Goal: Task Accomplishment & Management: Use online tool/utility

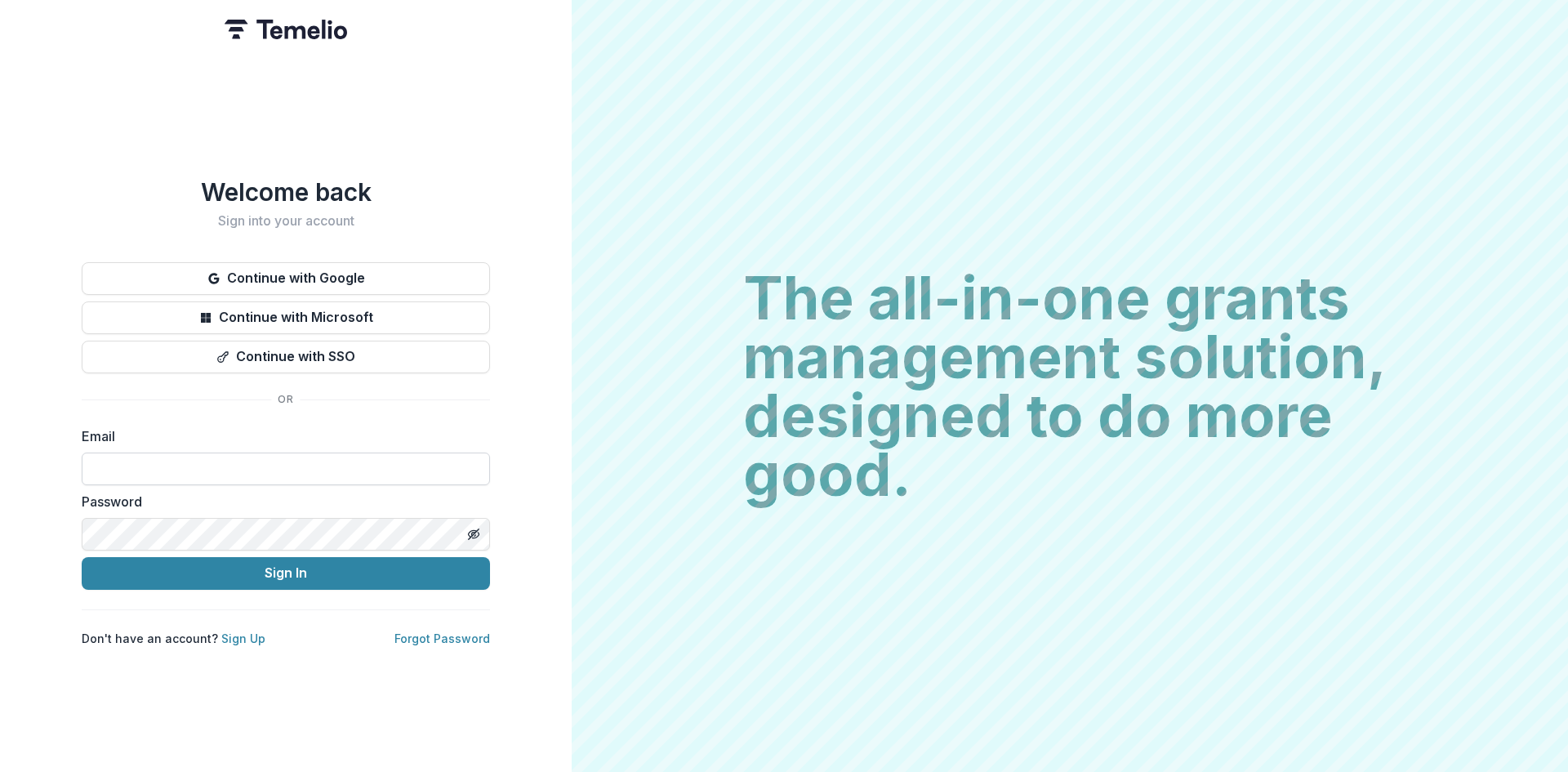
click at [196, 459] on input at bounding box center [286, 468] width 408 height 32
type input "**********"
click at [82, 556] on button "Sign In" at bounding box center [286, 573] width 408 height 32
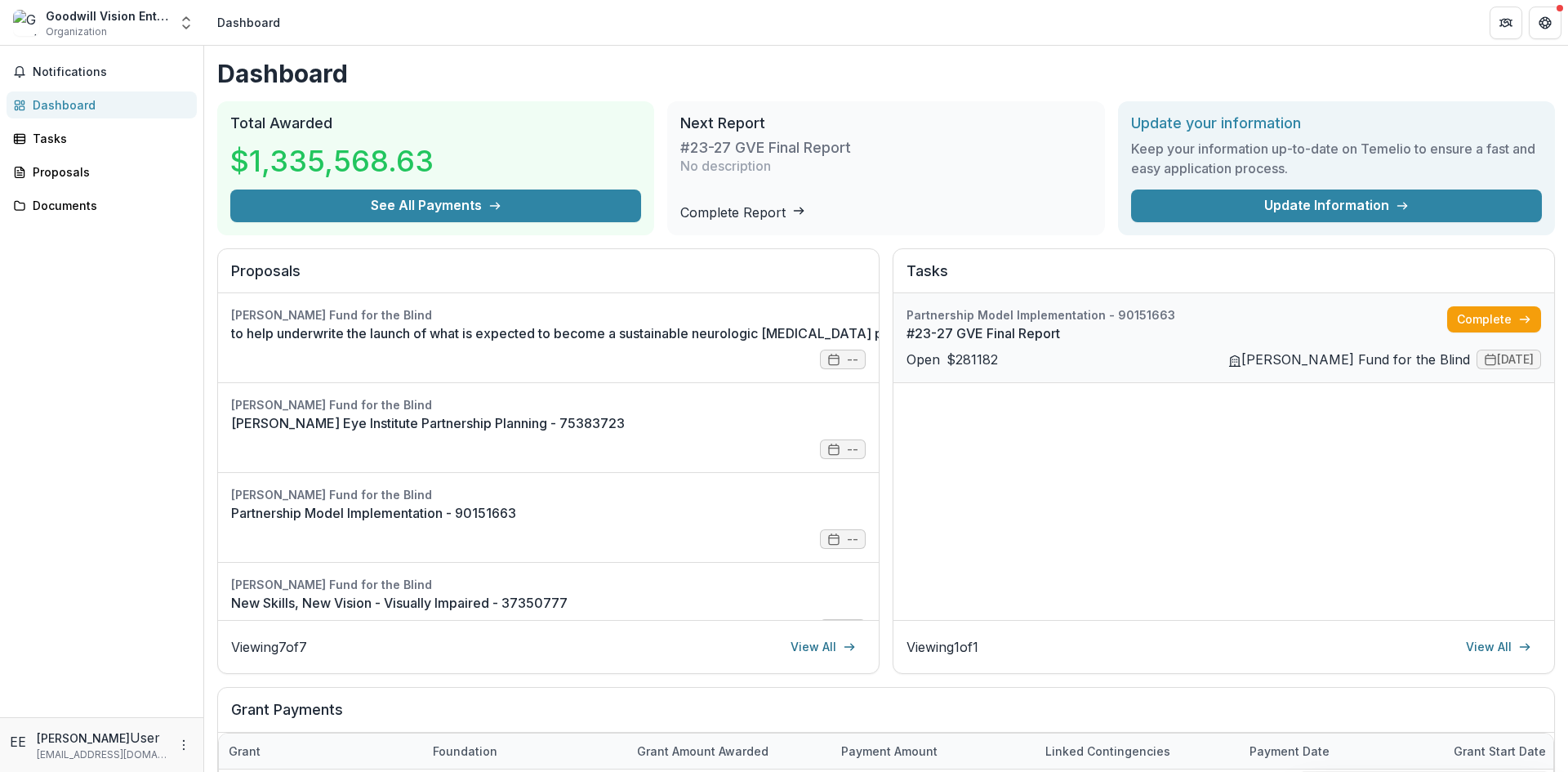
click at [986, 324] on link "#23-27 GVE Final Report" at bounding box center [1177, 333] width 540 height 20
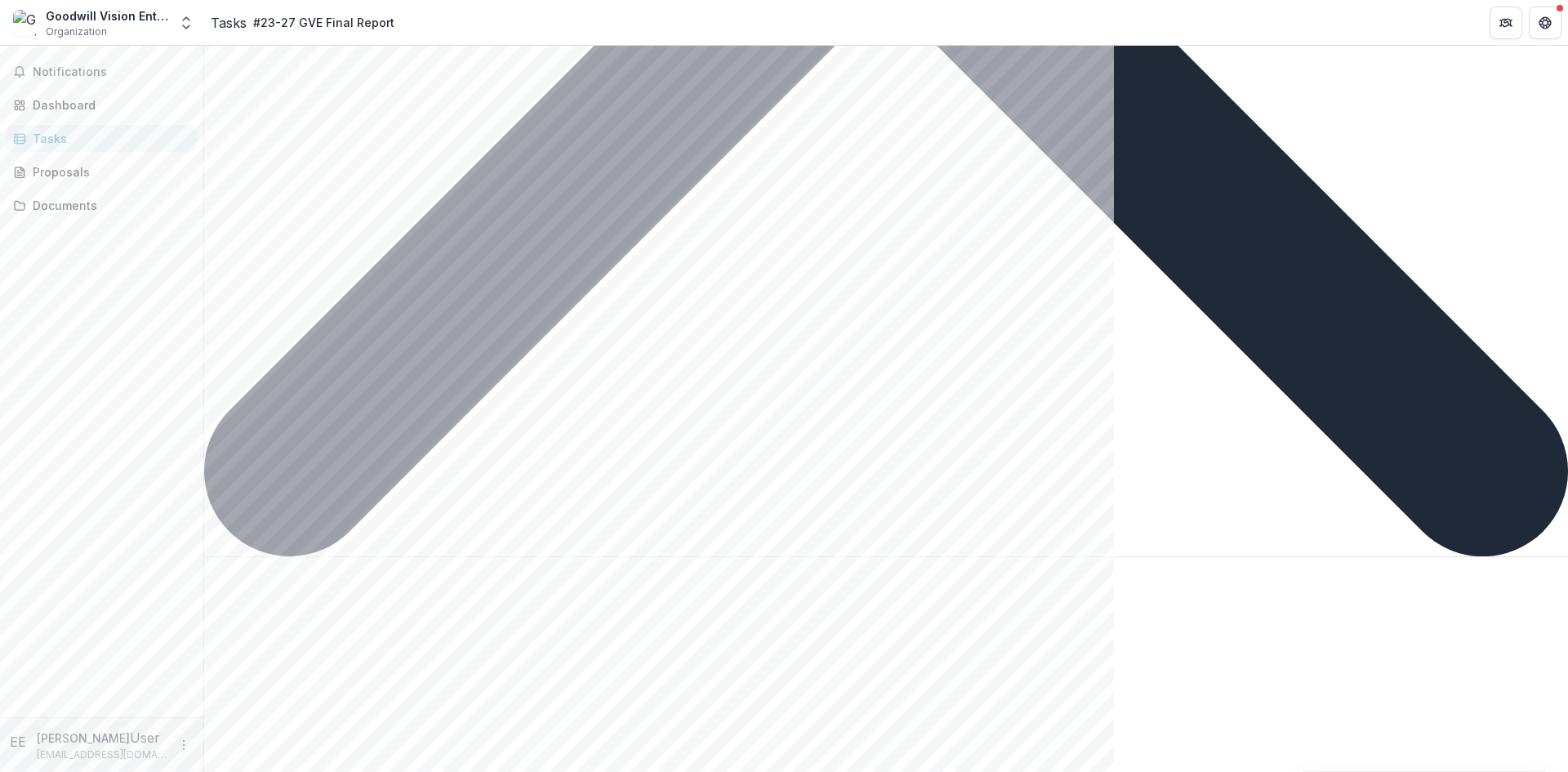
scroll to position [1438, 0]
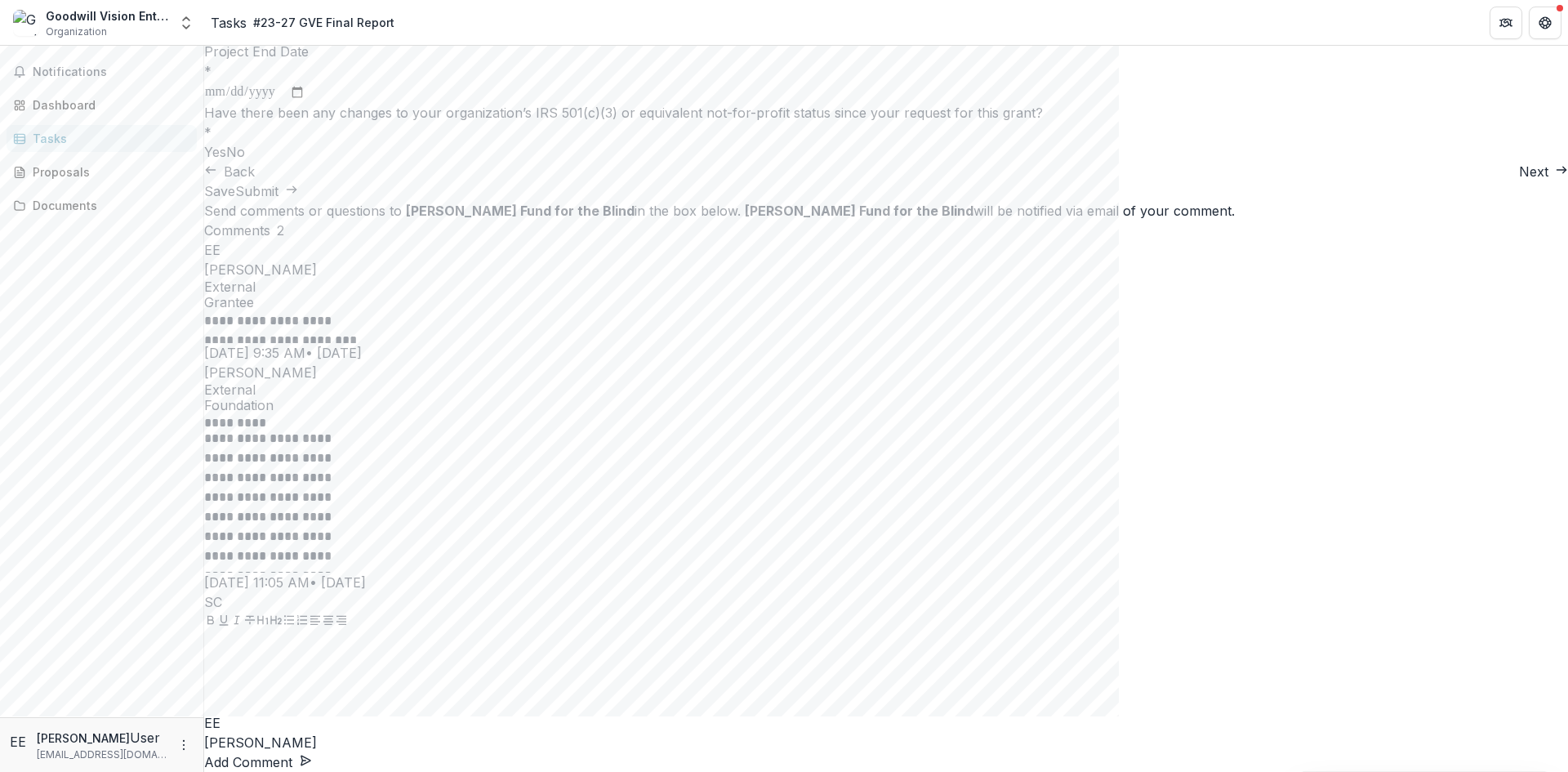
scroll to position [0, 0]
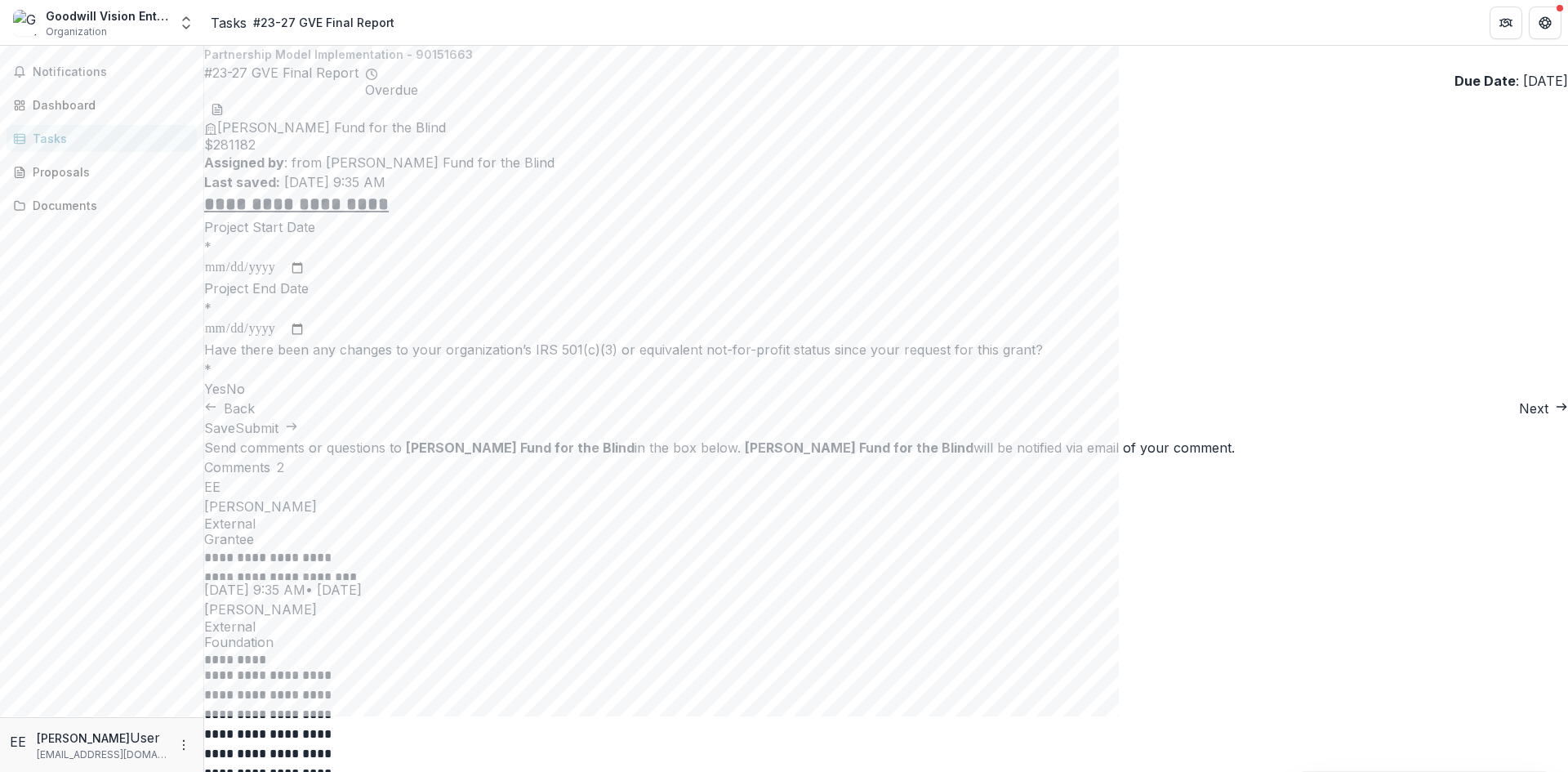
click at [1519, 418] on button "Next" at bounding box center [1543, 408] width 49 height 20
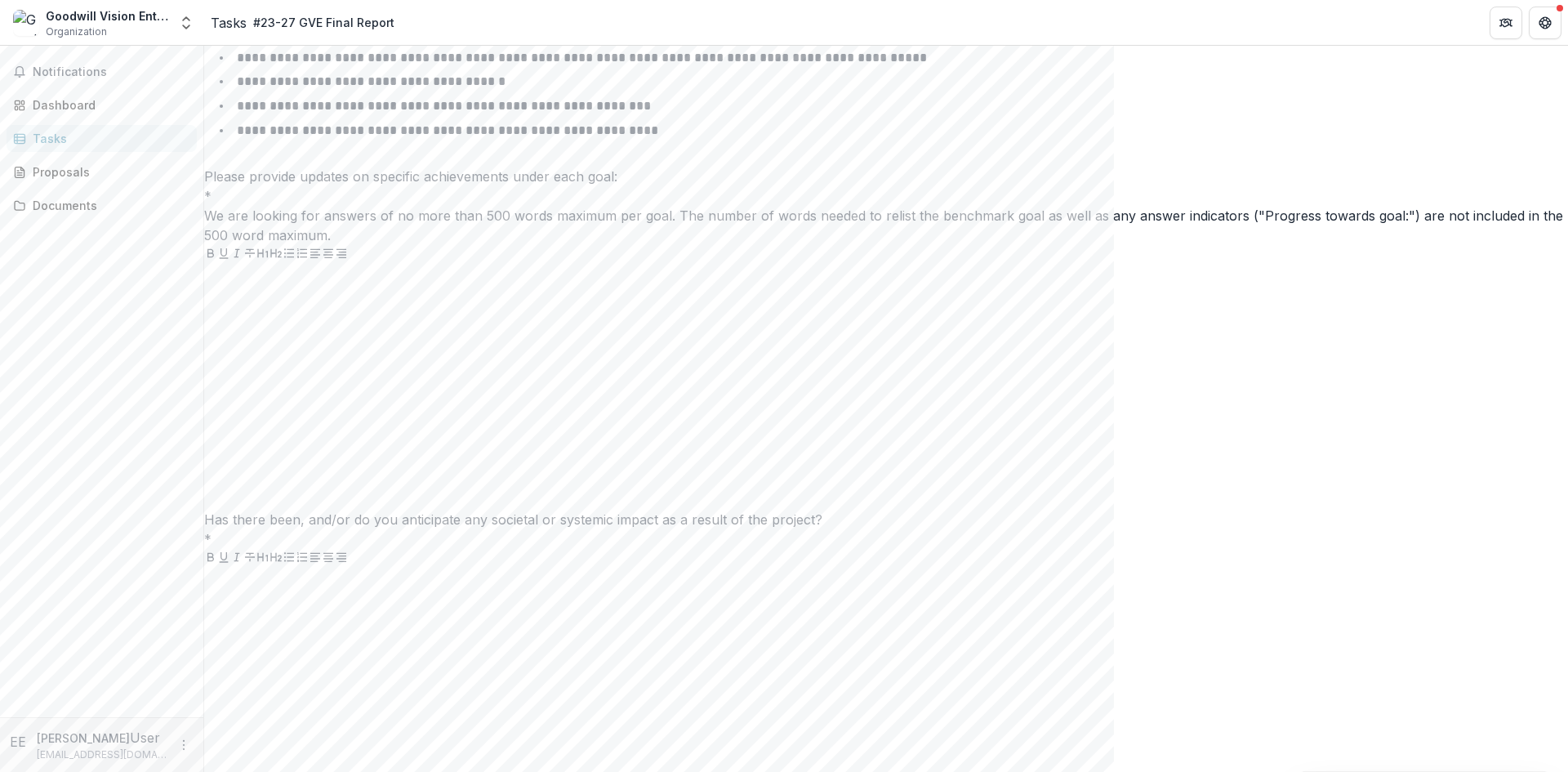
scroll to position [1388, 0]
